Goal: Task Accomplishment & Management: Manage account settings

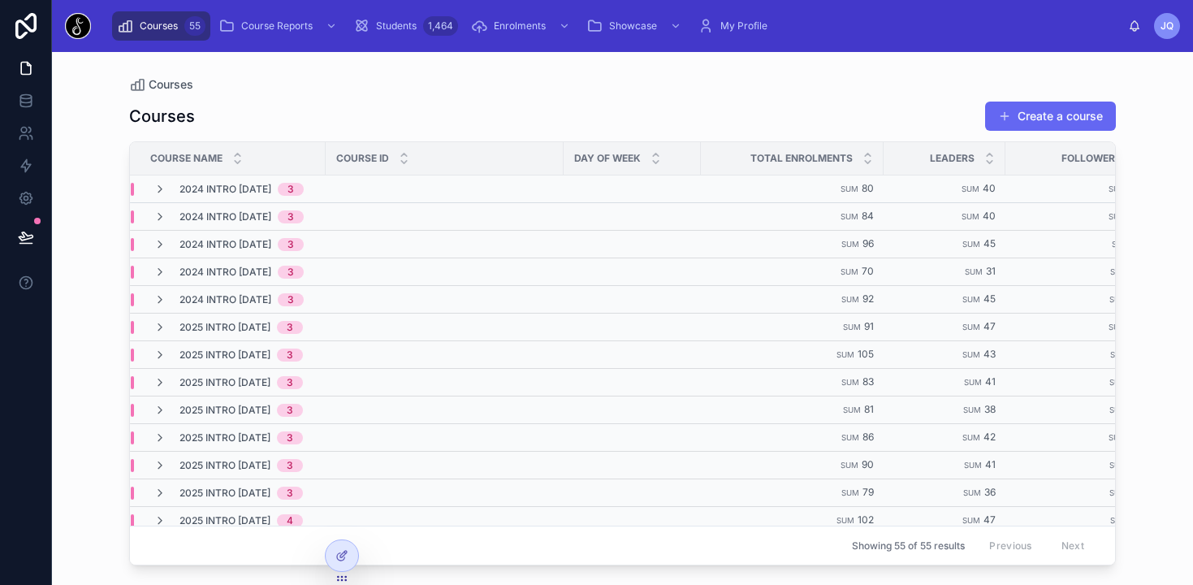
click at [327, 128] on div "Courses Create a course" at bounding box center [622, 116] width 987 height 31
click at [395, 24] on span "Students" at bounding box center [396, 25] width 41 height 13
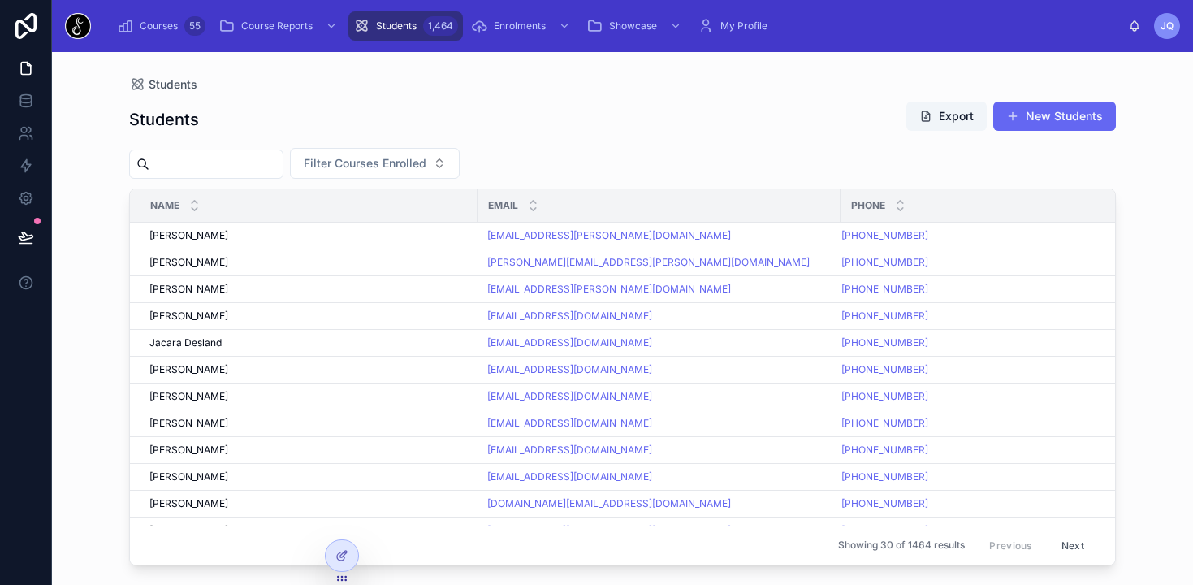
click at [268, 162] on input "text" at bounding box center [215, 164] width 133 height 23
type input "*****"
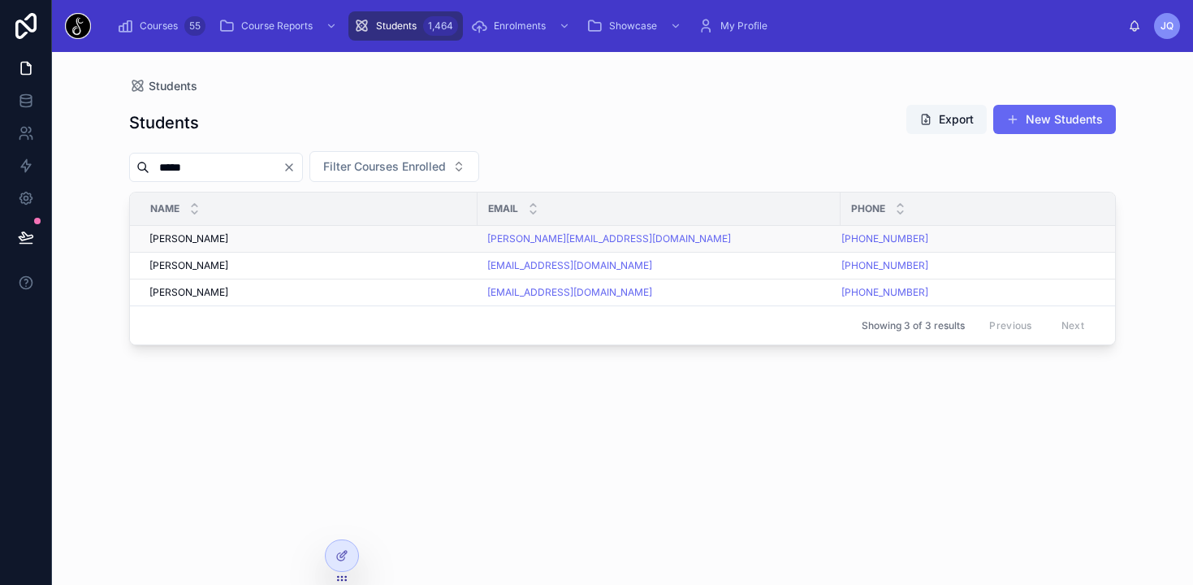
click at [197, 242] on span "[PERSON_NAME]" at bounding box center [188, 238] width 79 height 13
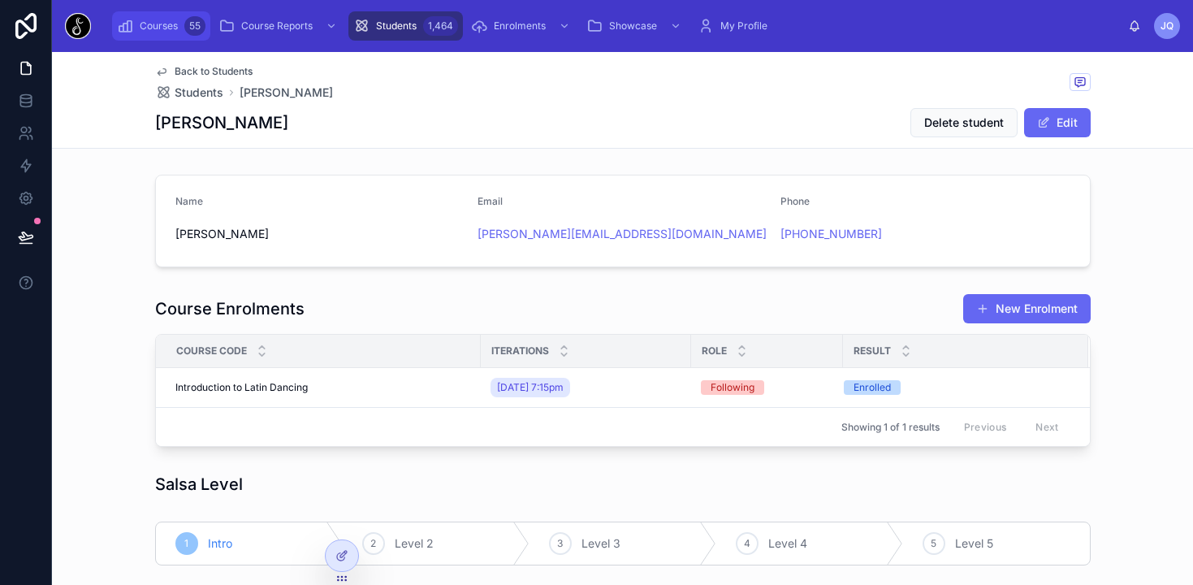
click at [163, 24] on span "Courses" at bounding box center [159, 25] width 38 height 13
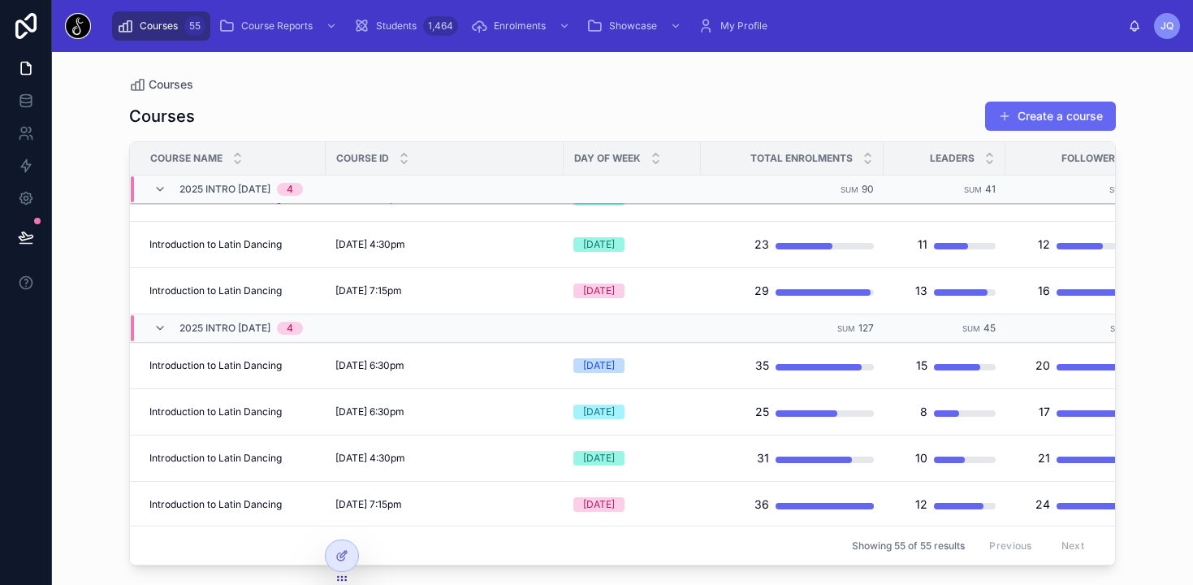
scroll to position [421, 0]
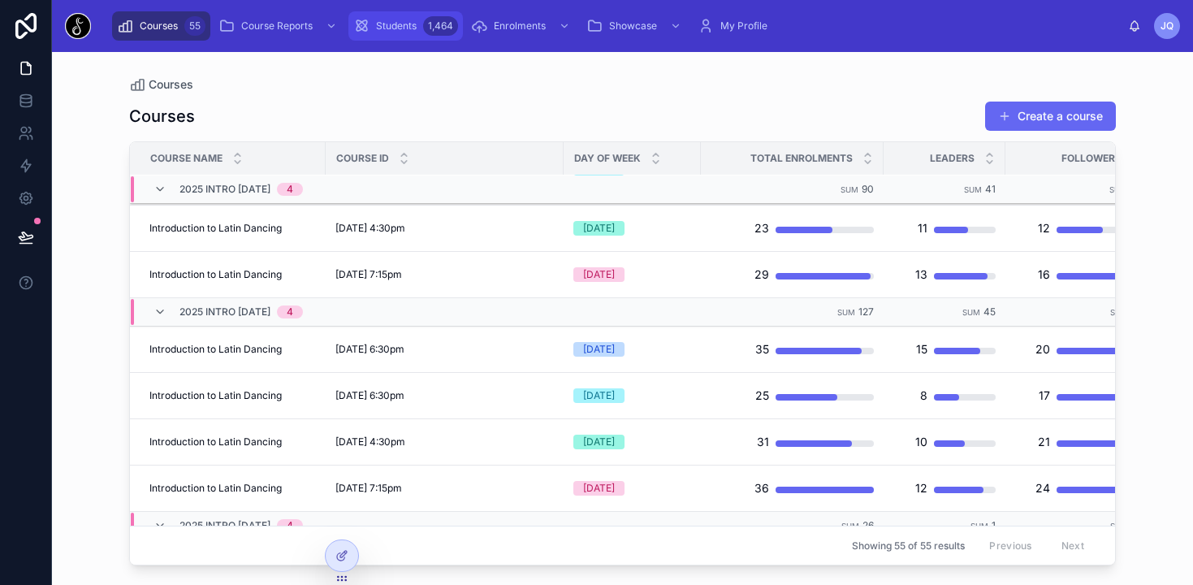
click at [420, 27] on div "Students 1,464" at bounding box center [405, 26] width 105 height 26
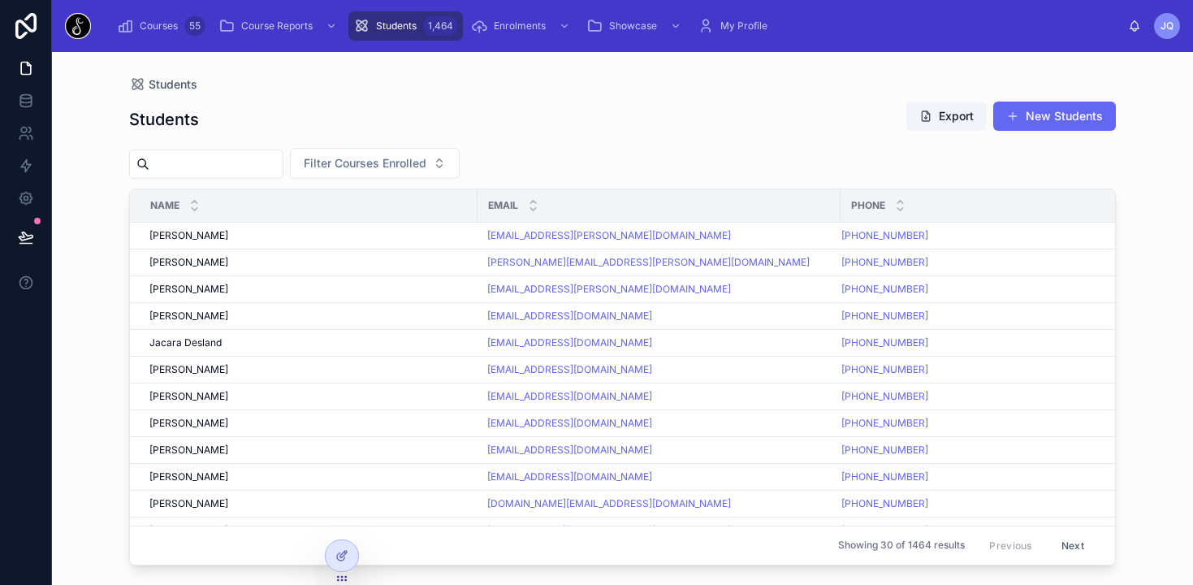
click at [253, 156] on input "text" at bounding box center [215, 164] width 133 height 23
type input "*****"
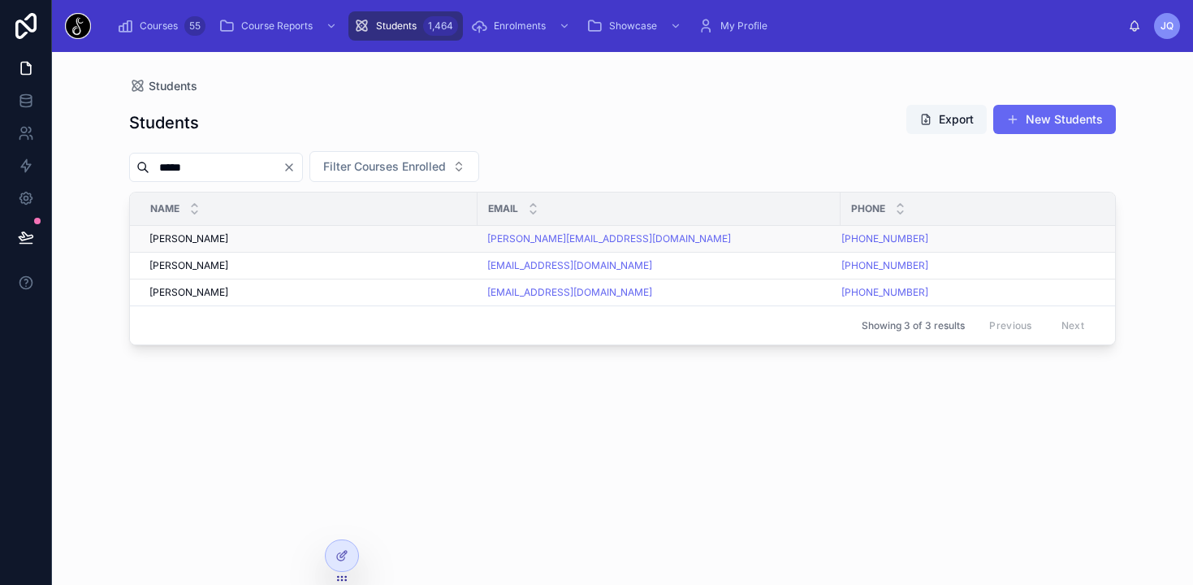
click at [399, 233] on div "[PERSON_NAME] [PERSON_NAME]" at bounding box center [308, 238] width 318 height 13
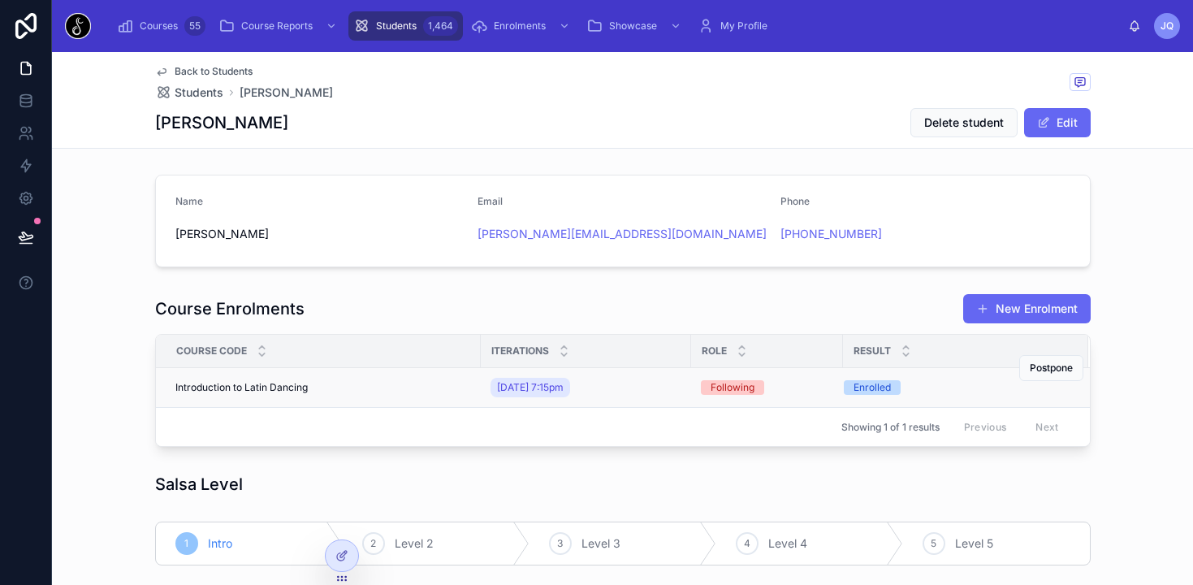
click at [394, 379] on td "Introduction to Latin Dancing Introduction to Latin Dancing" at bounding box center [318, 388] width 325 height 40
click at [297, 388] on span "Introduction to Latin Dancing" at bounding box center [241, 387] width 132 height 13
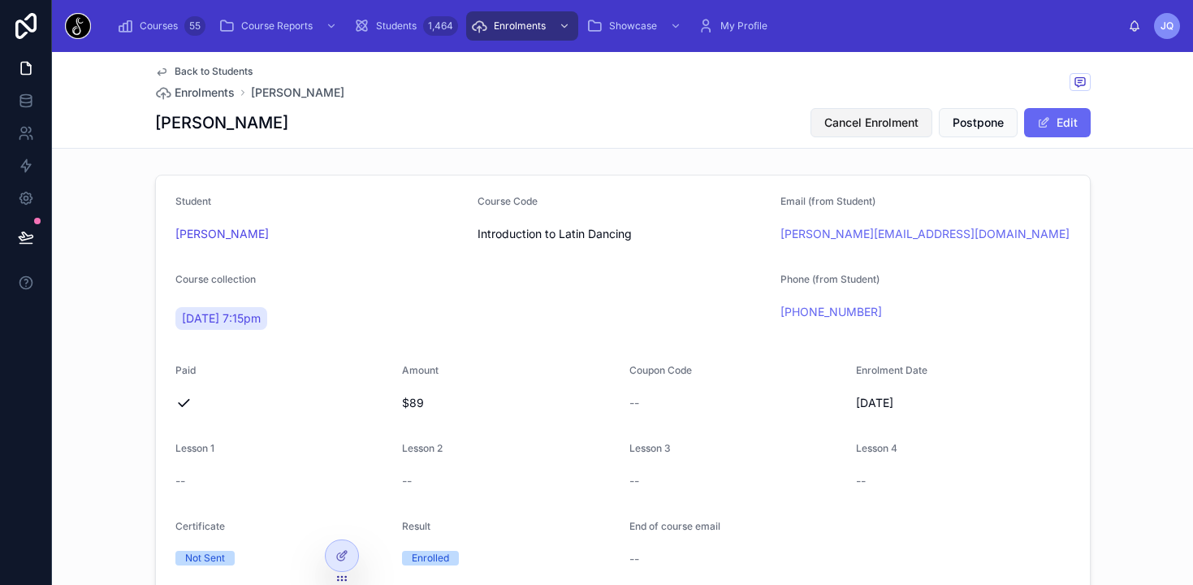
click at [886, 134] on button "Cancel Enrolment" at bounding box center [872, 122] width 122 height 29
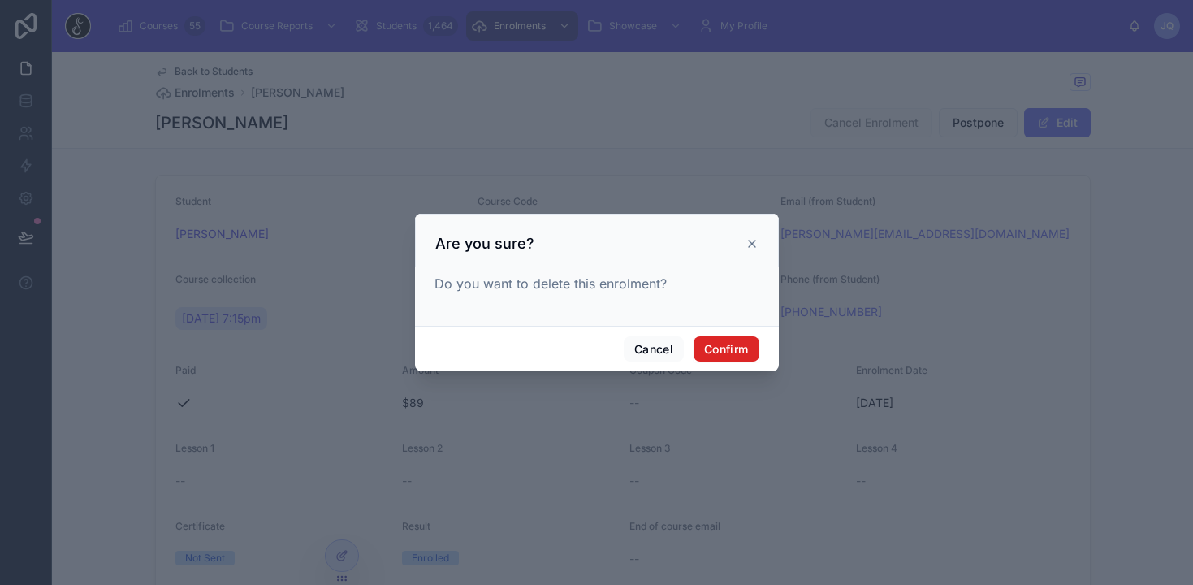
click at [740, 350] on button "Confirm" at bounding box center [726, 349] width 65 height 26
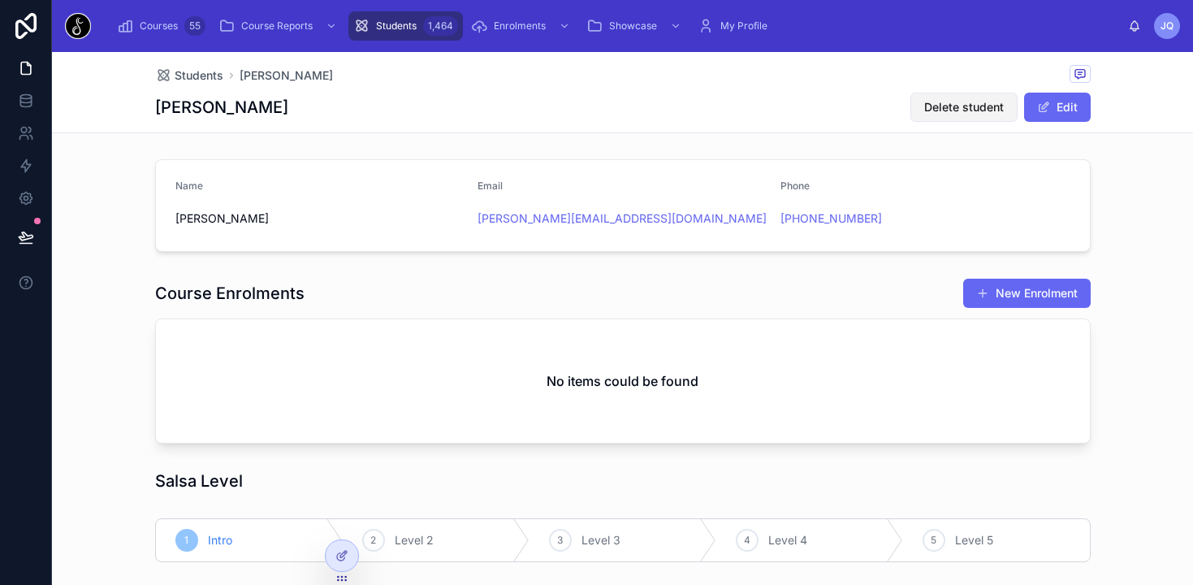
click at [948, 109] on span "Delete student" at bounding box center [965, 107] width 80 height 16
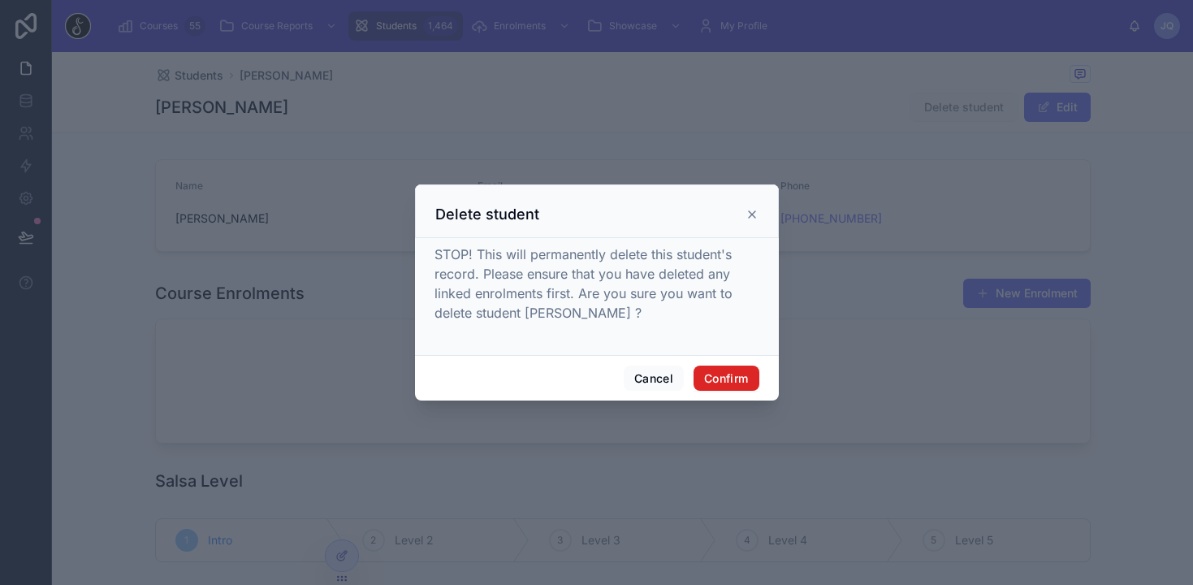
click at [745, 379] on button "Confirm" at bounding box center [726, 379] width 65 height 26
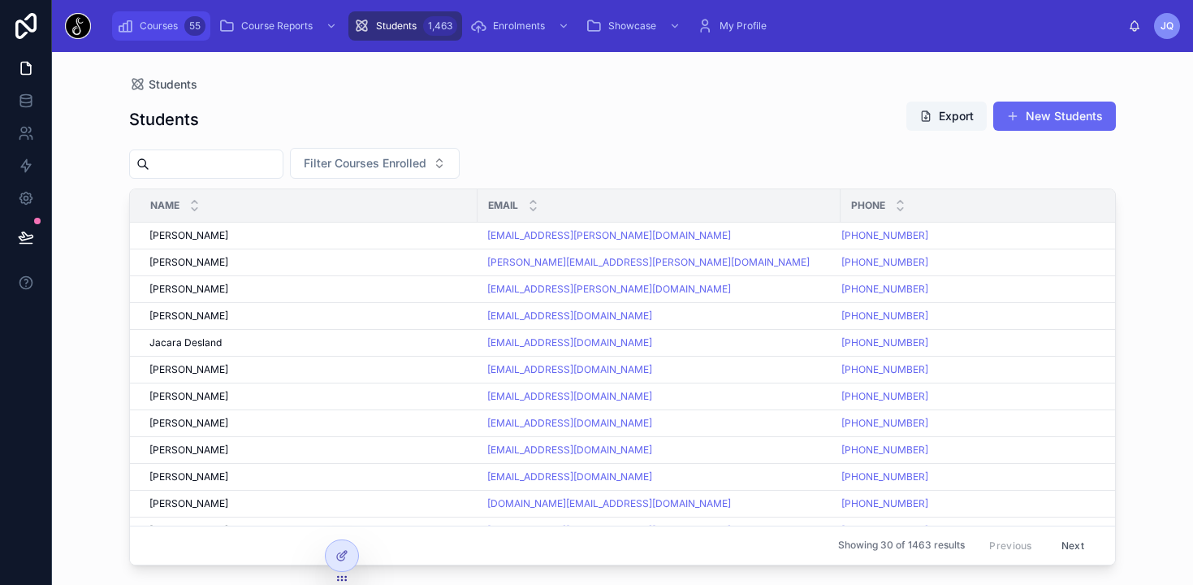
click at [165, 28] on span "Courses" at bounding box center [159, 25] width 38 height 13
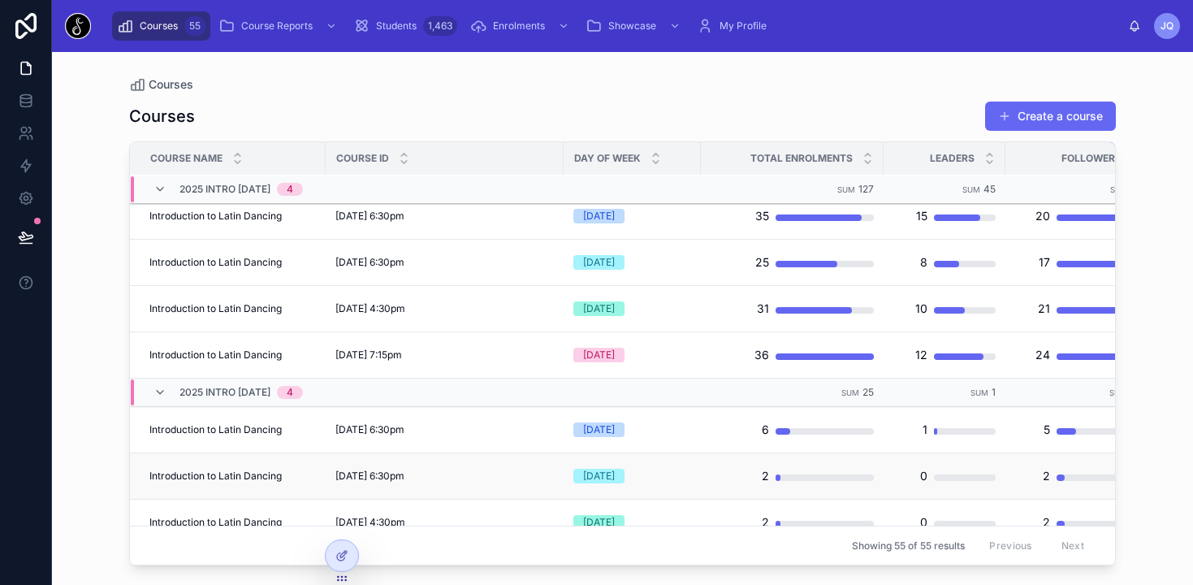
scroll to position [522, 0]
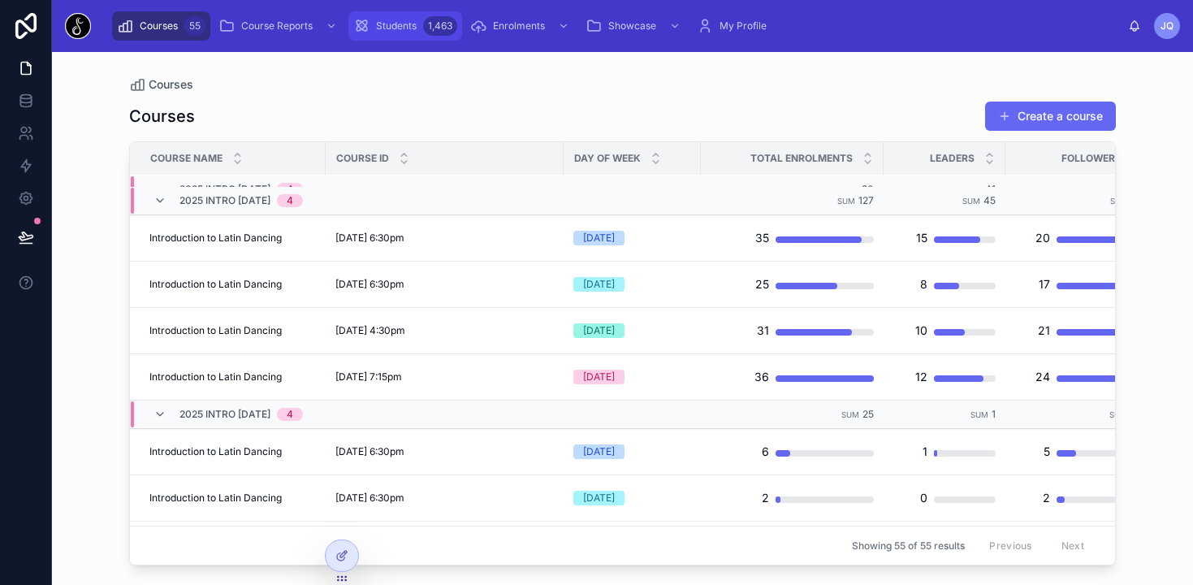
click at [405, 31] on span "Students" at bounding box center [396, 25] width 41 height 13
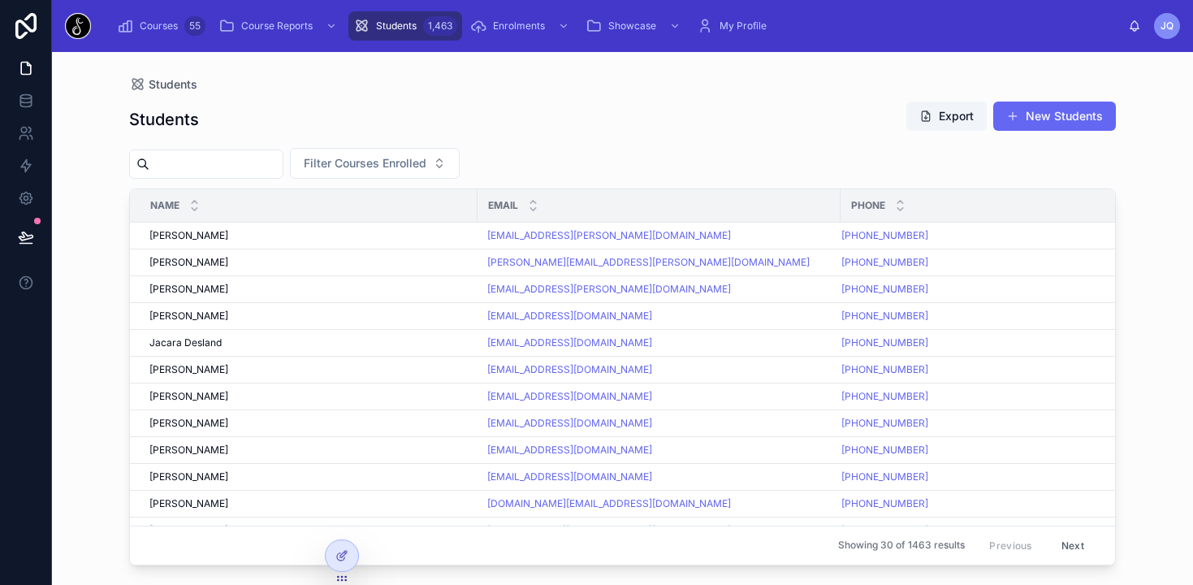
click at [241, 163] on input "text" at bounding box center [215, 164] width 133 height 23
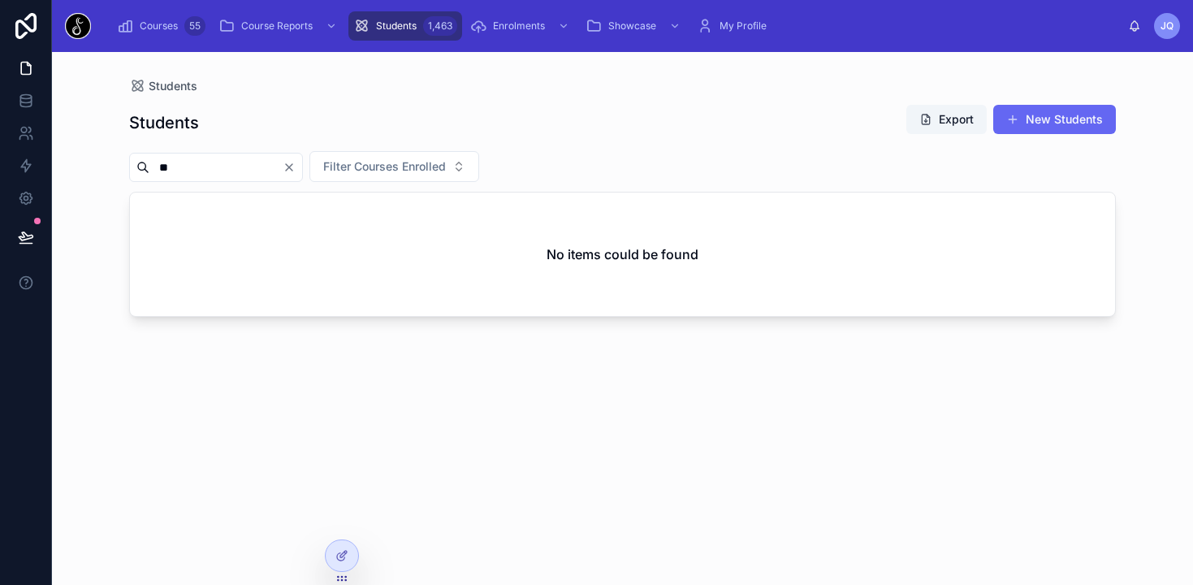
type input "*"
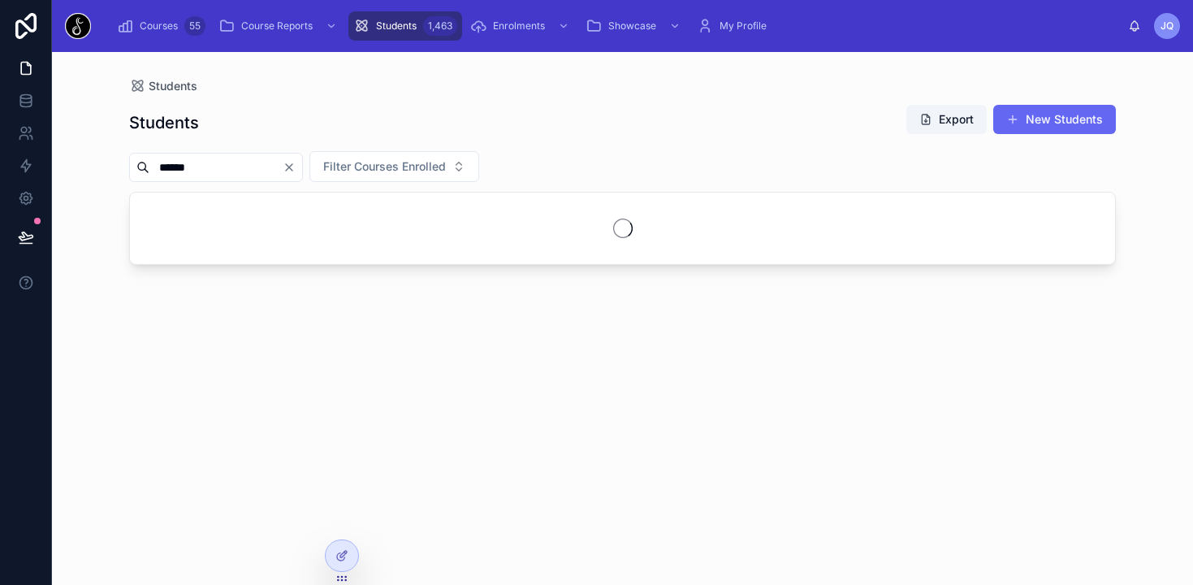
type input "*******"
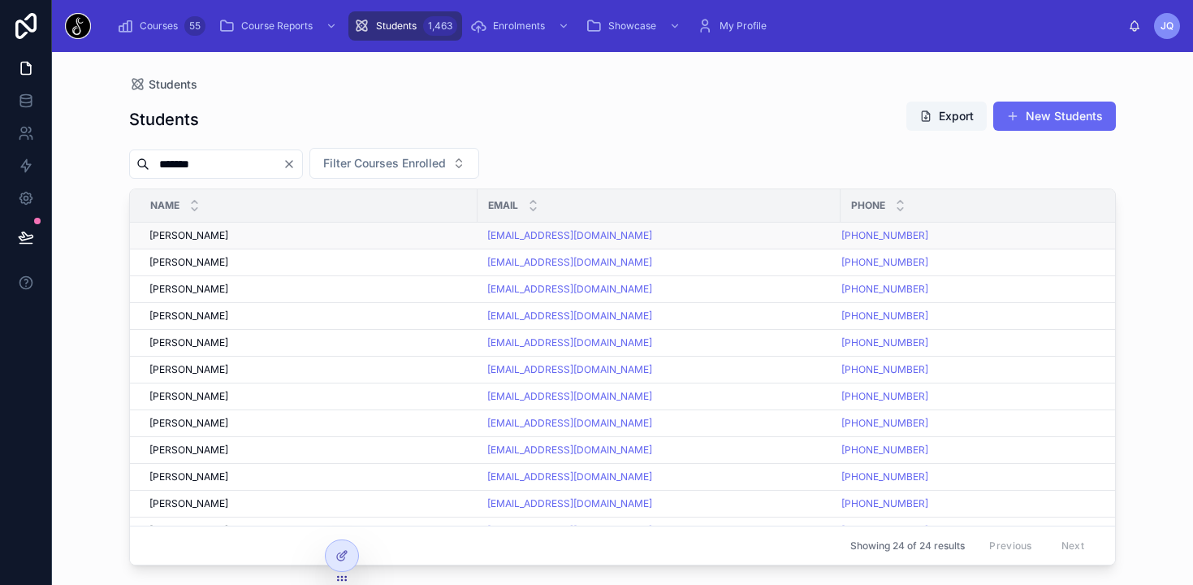
click at [161, 233] on span "[PERSON_NAME]" at bounding box center [188, 235] width 79 height 13
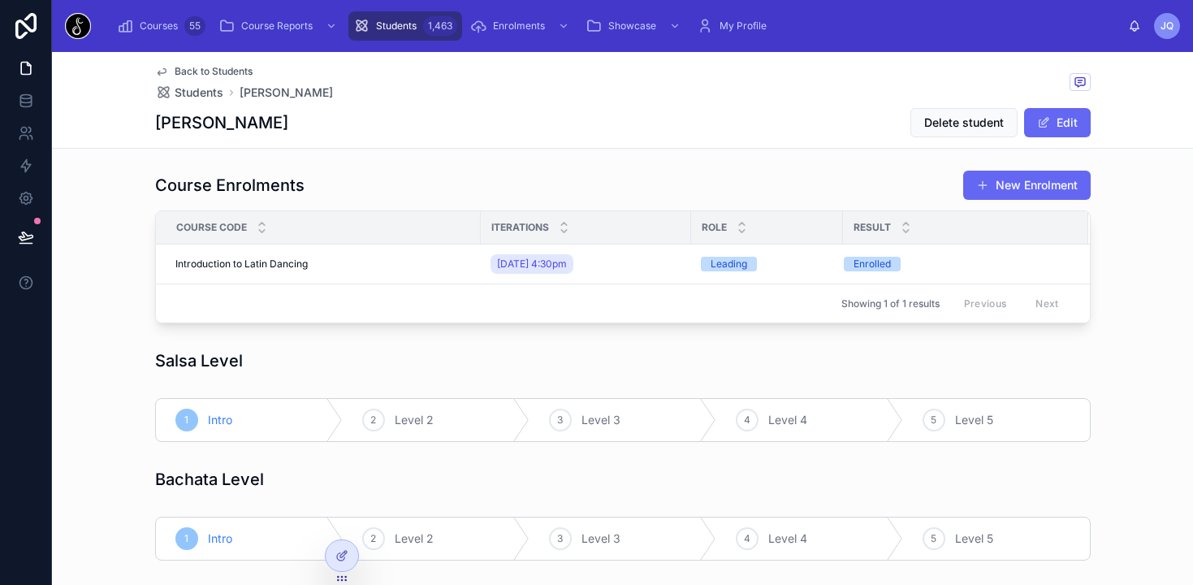
scroll to position [100, 0]
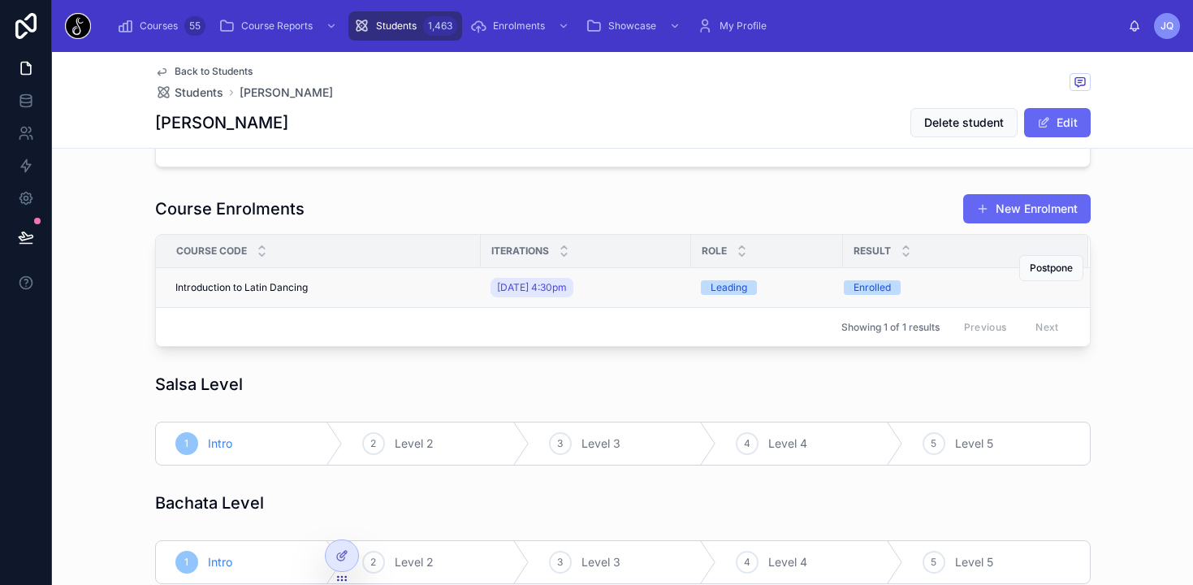
click at [349, 288] on div "Introduction to Latin Dancing Introduction to Latin Dancing" at bounding box center [323, 287] width 296 height 13
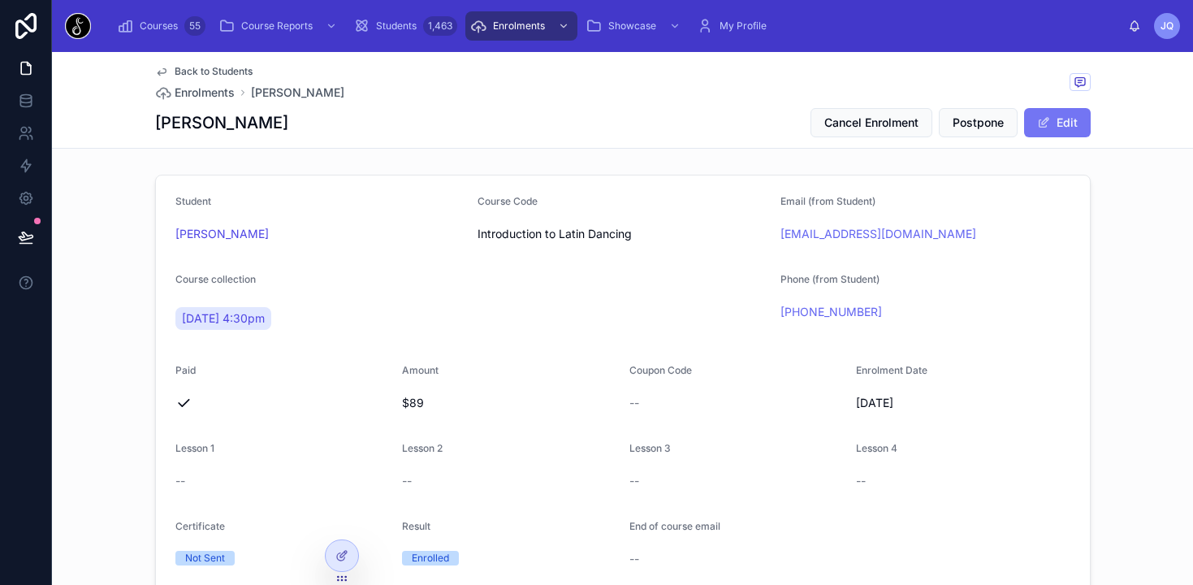
click at [1072, 124] on button "Edit" at bounding box center [1057, 122] width 67 height 29
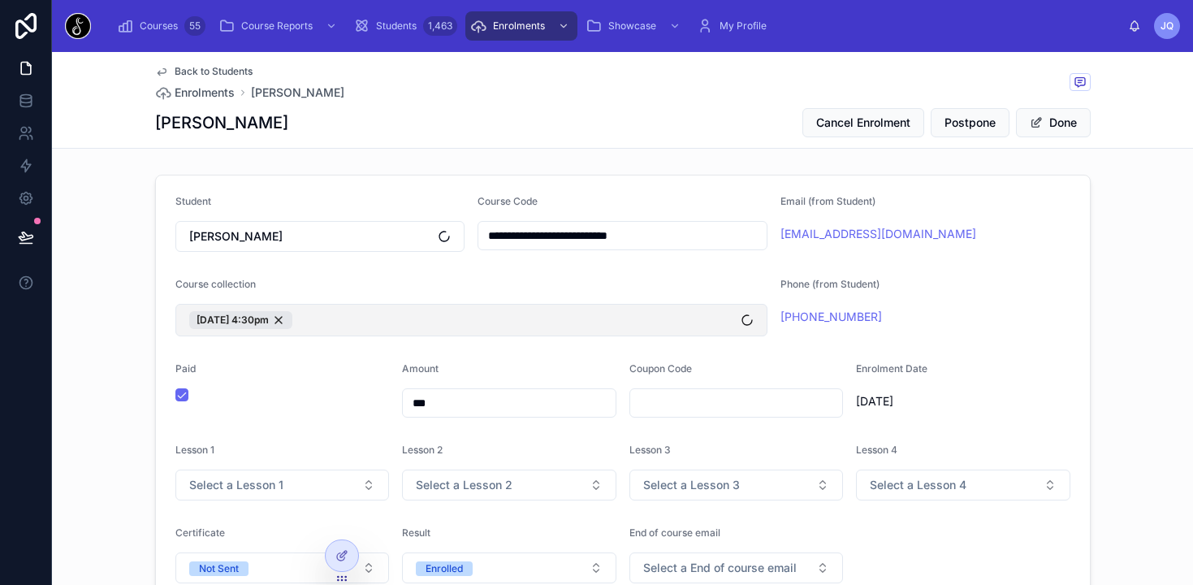
click at [638, 319] on button "[DATE] 4:30pm" at bounding box center [471, 320] width 592 height 32
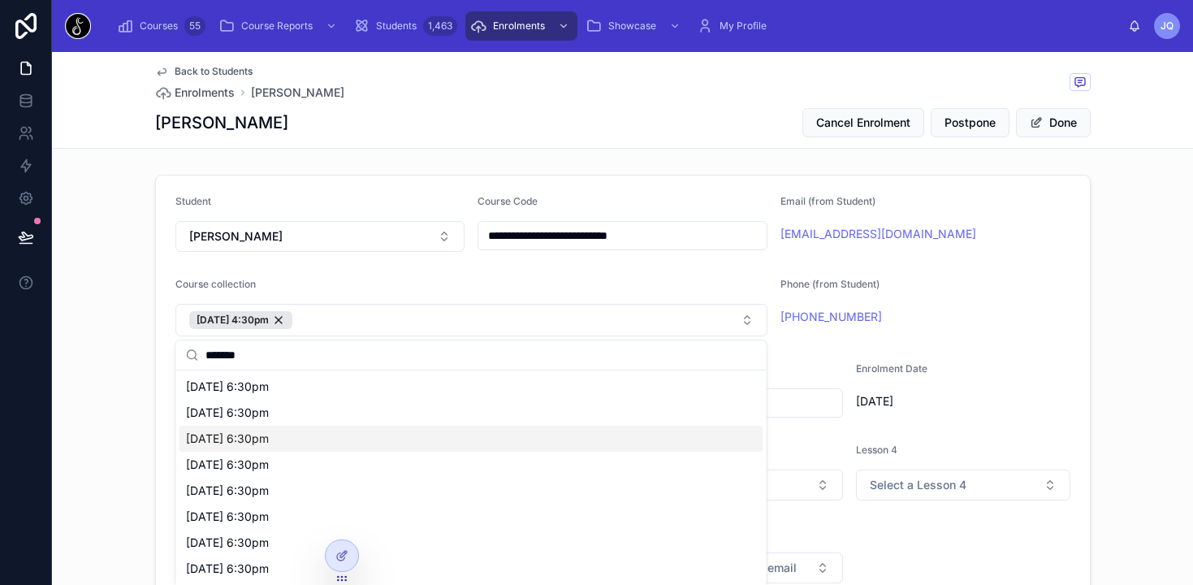
type input "*******"
click at [448, 444] on div "[DATE] 6:30pm" at bounding box center [472, 439] width 584 height 26
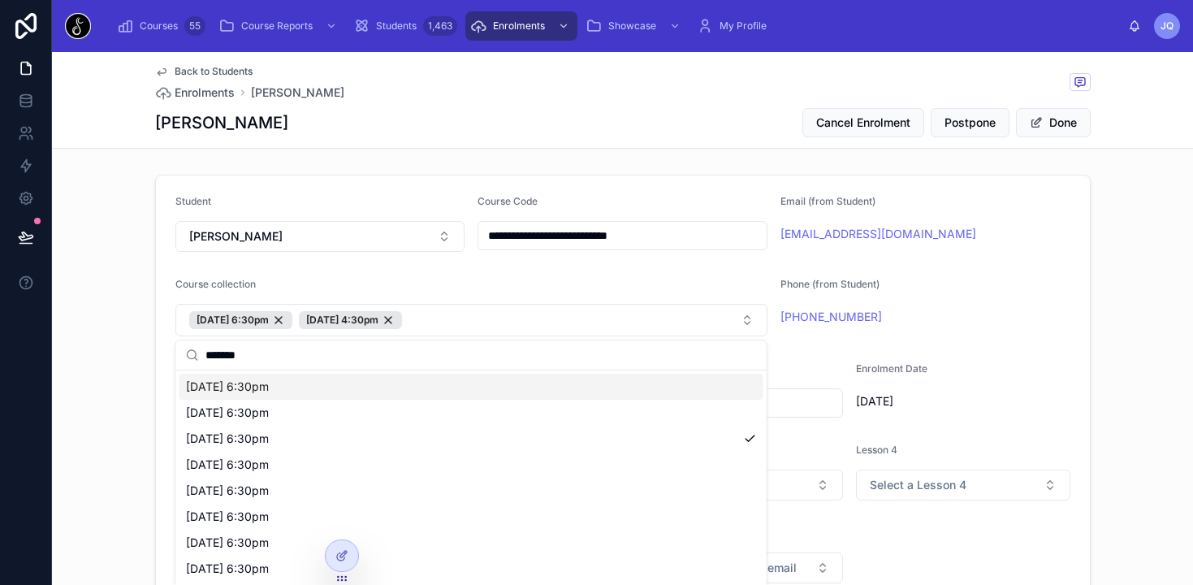
click at [1144, 245] on div "**********" at bounding box center [622, 593] width 1141 height 850
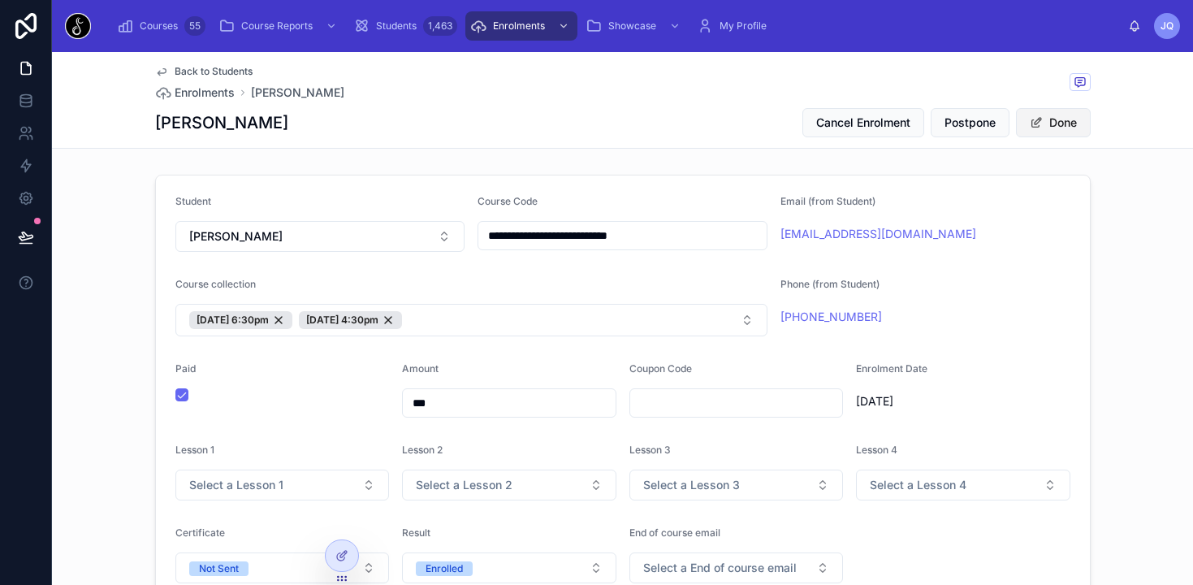
click at [1059, 127] on button "Done" at bounding box center [1053, 122] width 75 height 29
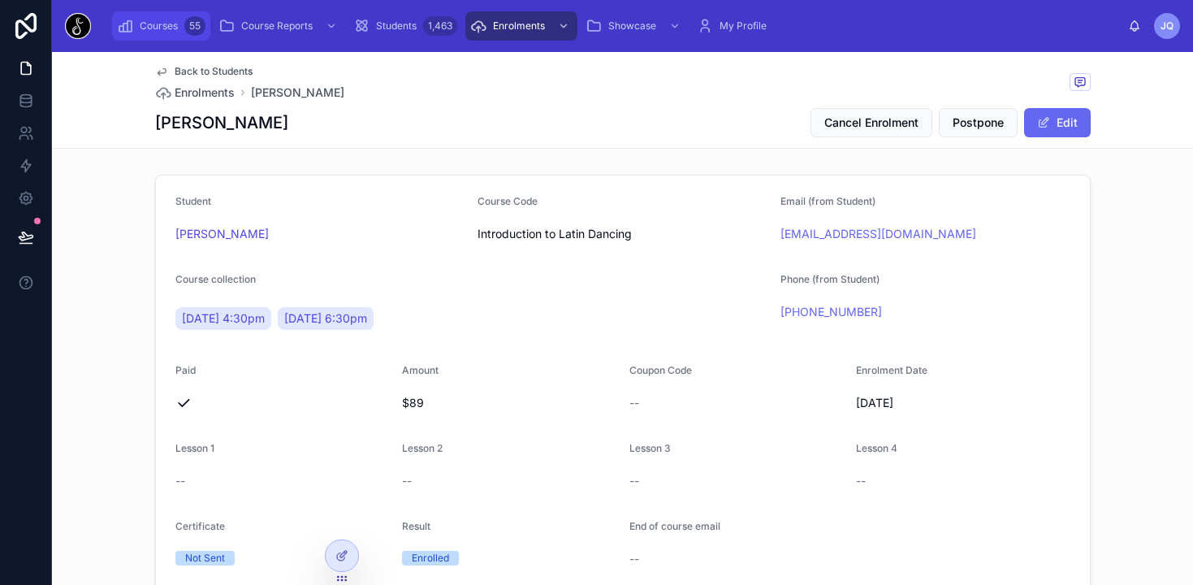
click at [153, 21] on span "Courses" at bounding box center [159, 25] width 38 height 13
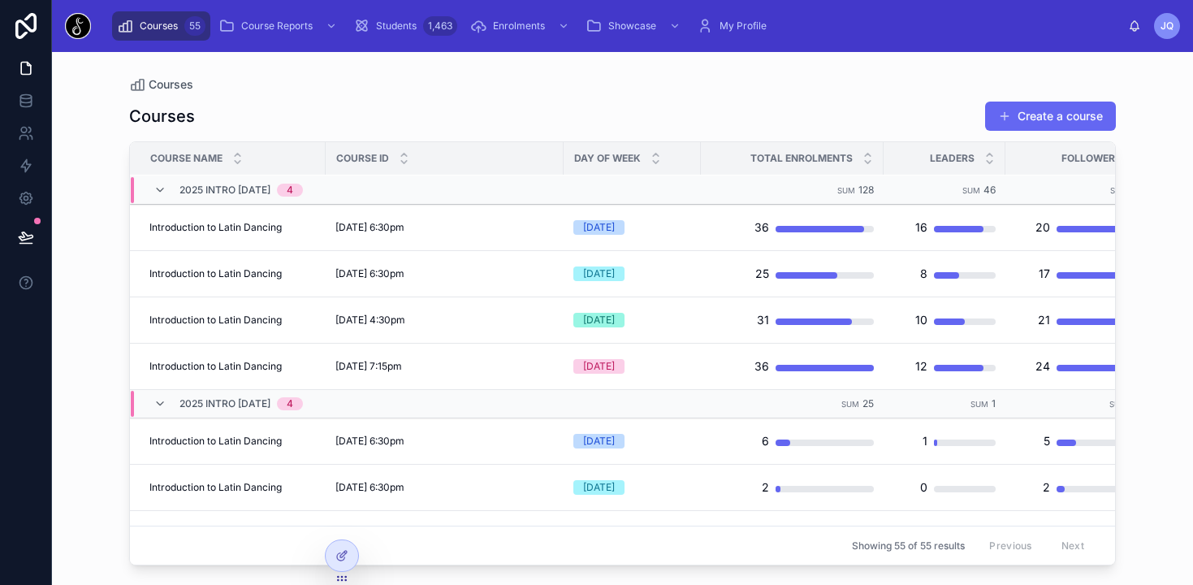
scroll to position [528, 0]
